Goal: Transaction & Acquisition: Purchase product/service

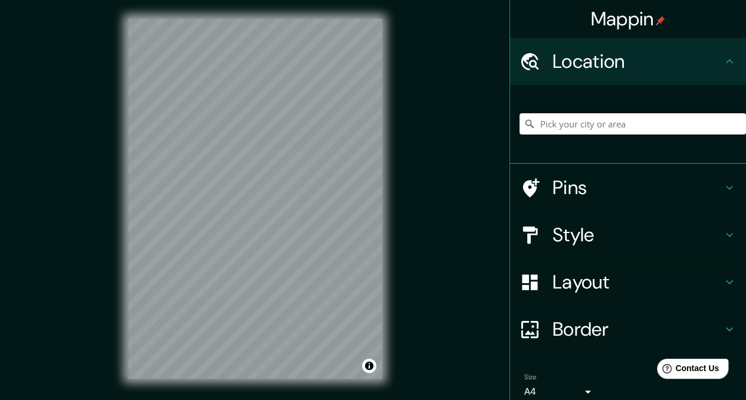
click at [598, 223] on h4 "Style" at bounding box center [638, 235] width 170 height 24
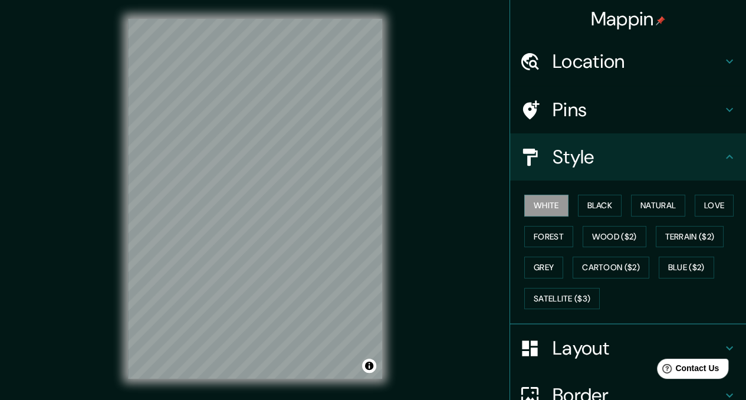
click at [601, 336] on h4 "Layout" at bounding box center [638, 348] width 170 height 24
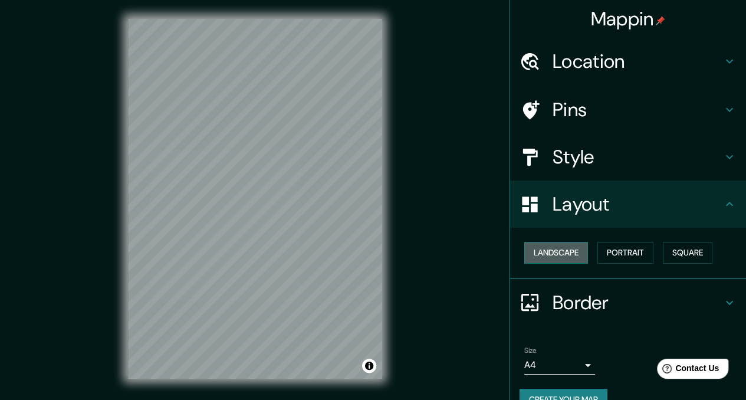
click at [555, 242] on button "Landscape" at bounding box center [557, 253] width 64 height 22
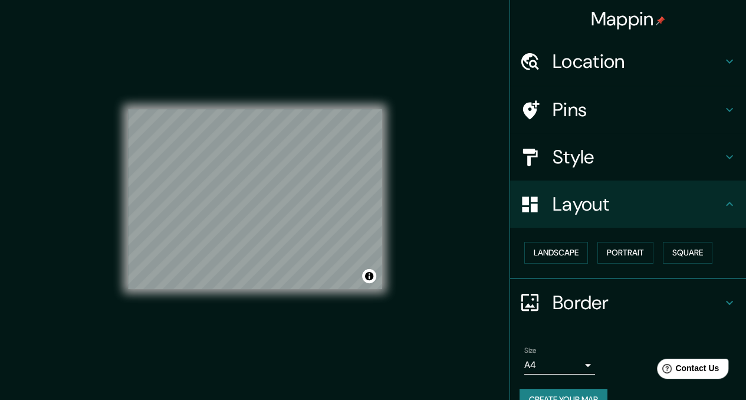
click at [637, 237] on div "Landscape [GEOGRAPHIC_DATA]" at bounding box center [633, 252] width 227 height 31
click at [598, 242] on button "Portrait" at bounding box center [626, 253] width 56 height 22
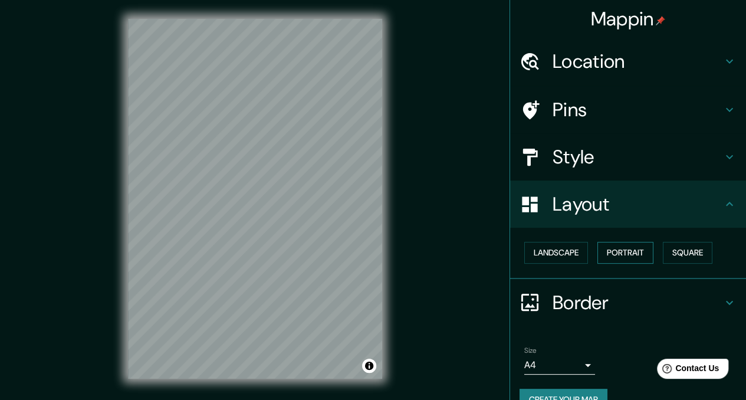
click at [598, 242] on button "Portrait" at bounding box center [626, 253] width 56 height 22
click at [663, 242] on button "Square" at bounding box center [688, 253] width 50 height 22
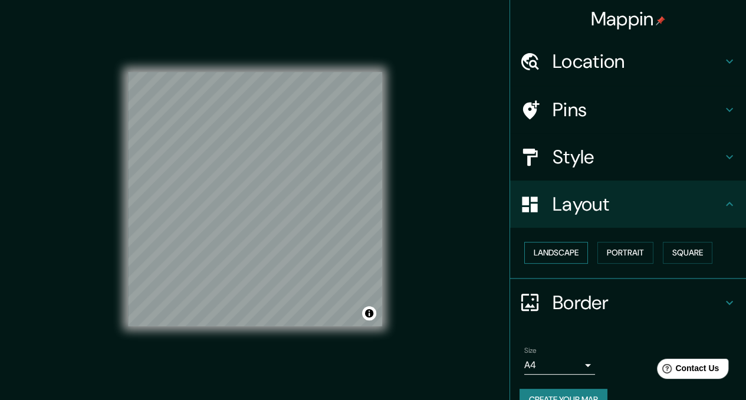
click at [577, 242] on button "Landscape" at bounding box center [557, 253] width 64 height 22
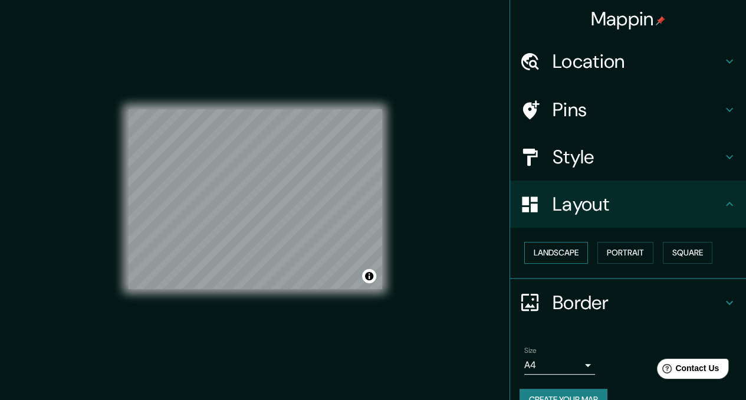
click at [550, 242] on button "Landscape" at bounding box center [557, 253] width 64 height 22
click at [606, 242] on button "Portrait" at bounding box center [626, 253] width 56 height 22
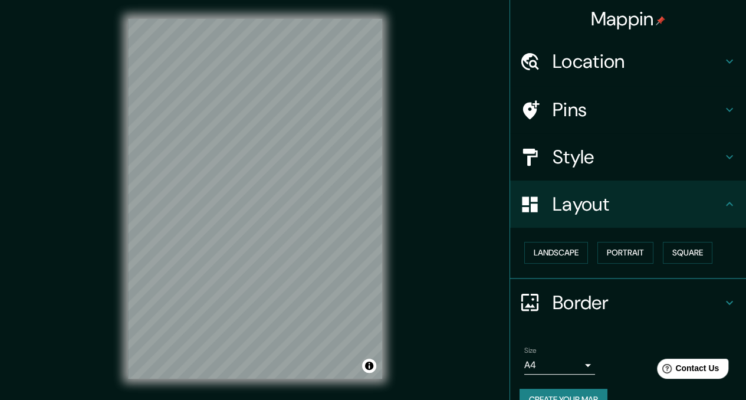
click at [607, 98] on h4 "Pins" at bounding box center [638, 110] width 170 height 24
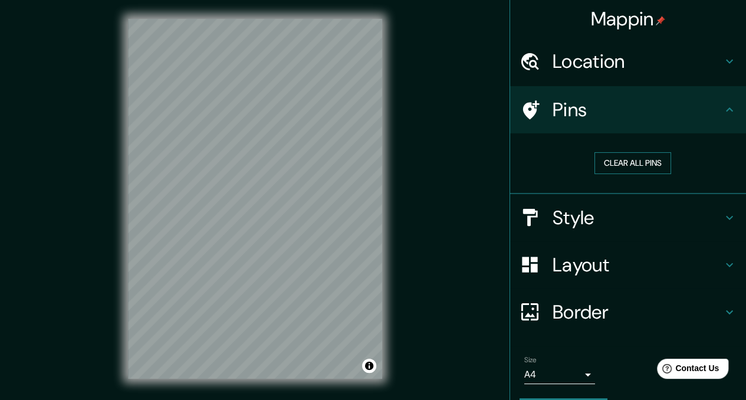
click at [626, 152] on button "Clear all pins" at bounding box center [633, 163] width 77 height 22
click at [608, 58] on h4 "Location" at bounding box center [638, 62] width 170 height 24
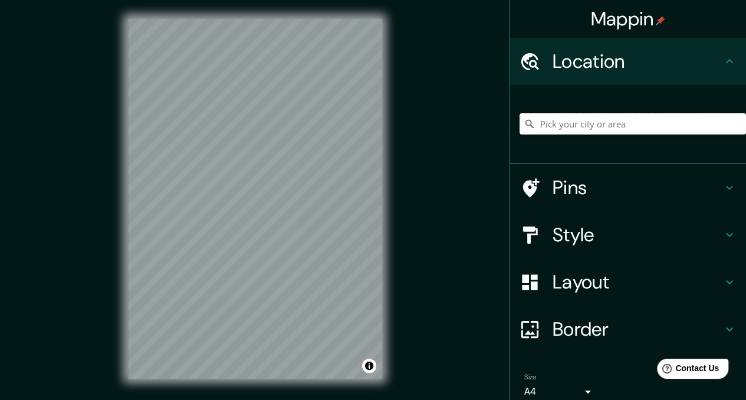
click at [617, 113] on input "Pick your city or area" at bounding box center [633, 123] width 227 height 21
click at [618, 113] on input "Pick your city or area" at bounding box center [633, 123] width 227 height 21
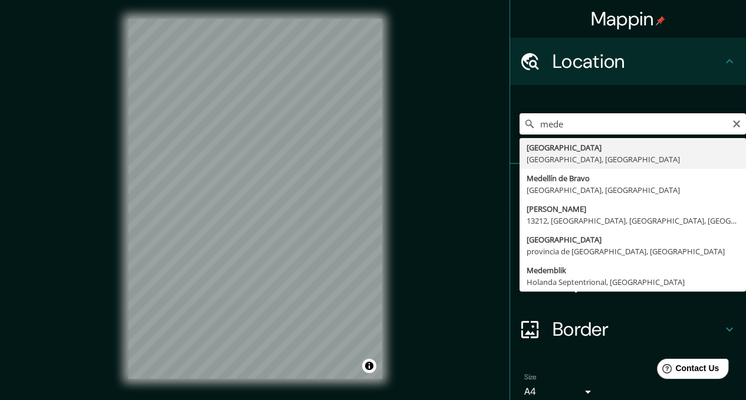
type input "[GEOGRAPHIC_DATA], [GEOGRAPHIC_DATA], [GEOGRAPHIC_DATA]"
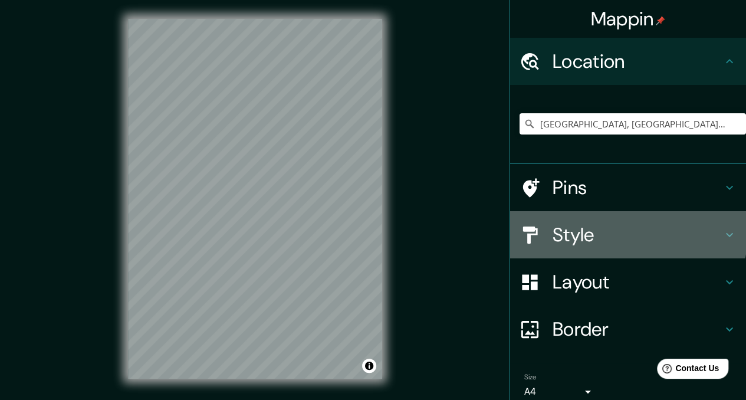
click at [564, 223] on h4 "Style" at bounding box center [638, 235] width 170 height 24
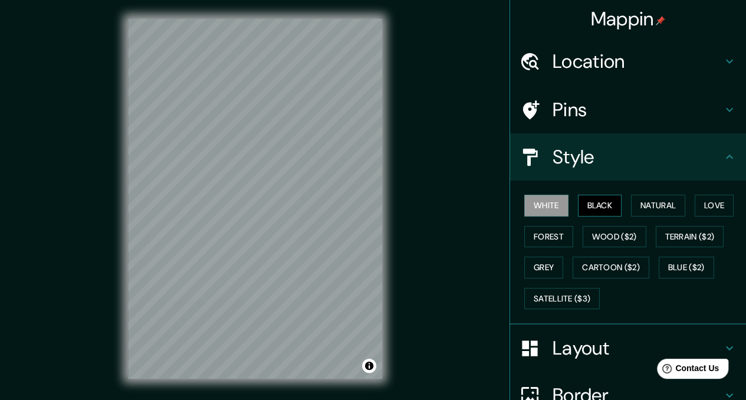
click at [578, 195] on button "Black" at bounding box center [600, 206] width 44 height 22
